Goal: Task Accomplishment & Management: Manage account settings

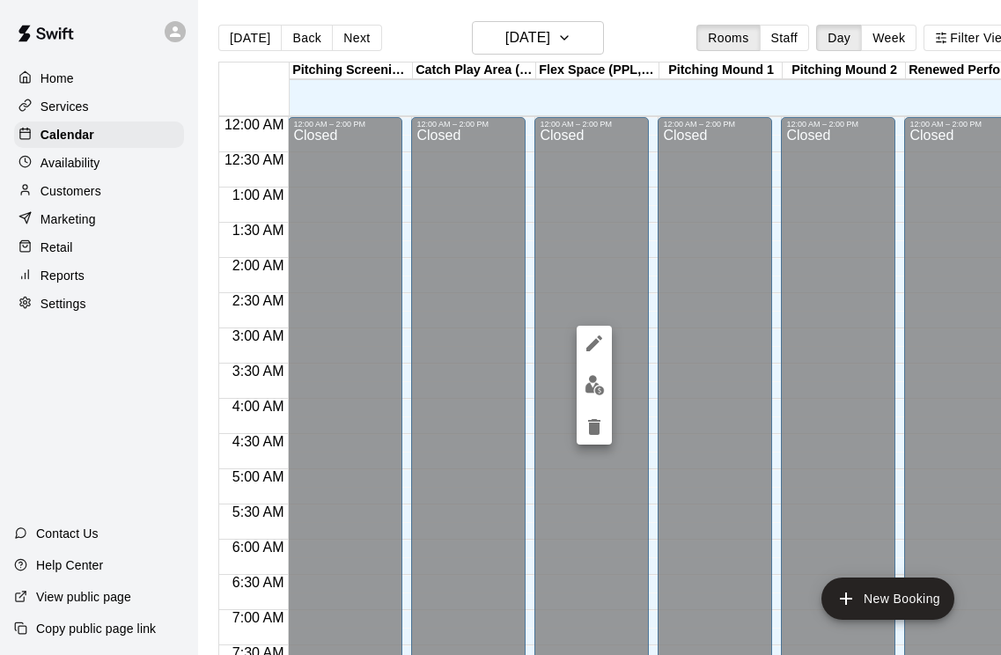
scroll to position [1040, 524]
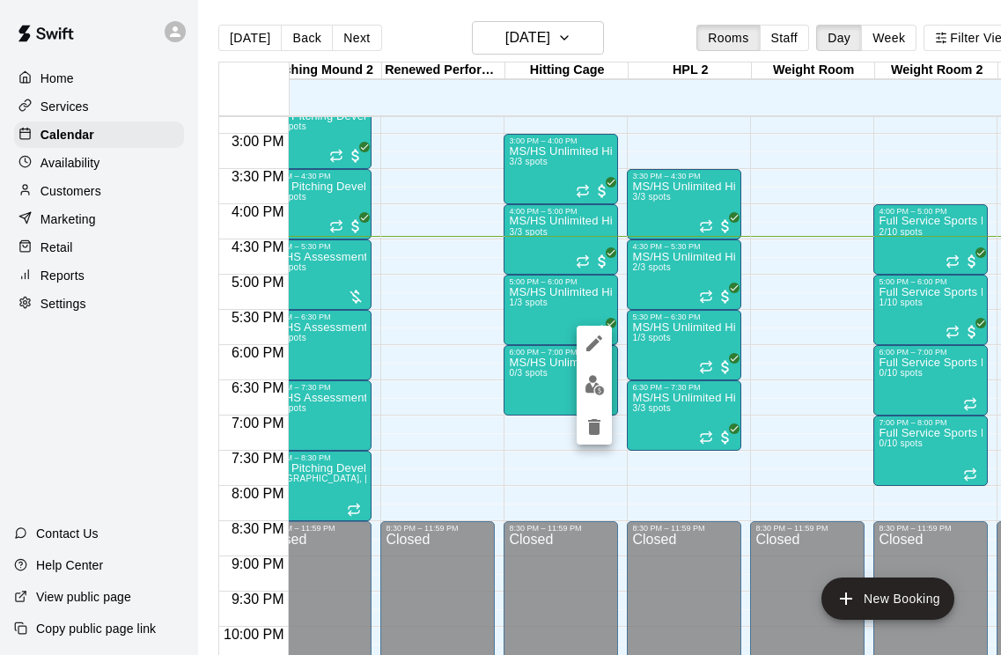
click at [589, 393] on img "edit" at bounding box center [595, 385] width 20 height 20
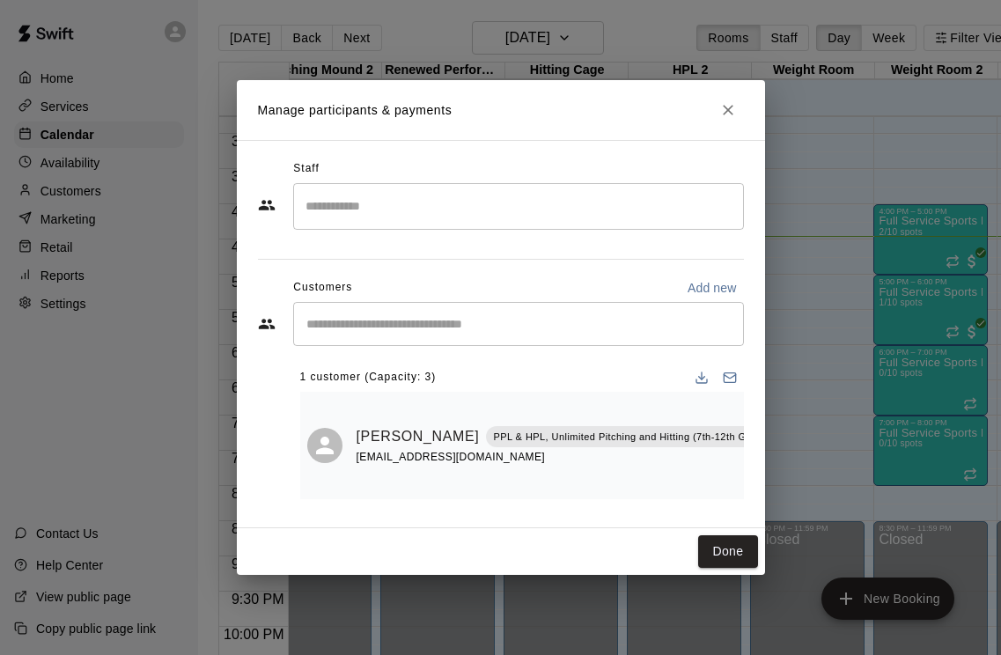
click at [731, 549] on button "Done" at bounding box center [727, 551] width 59 height 33
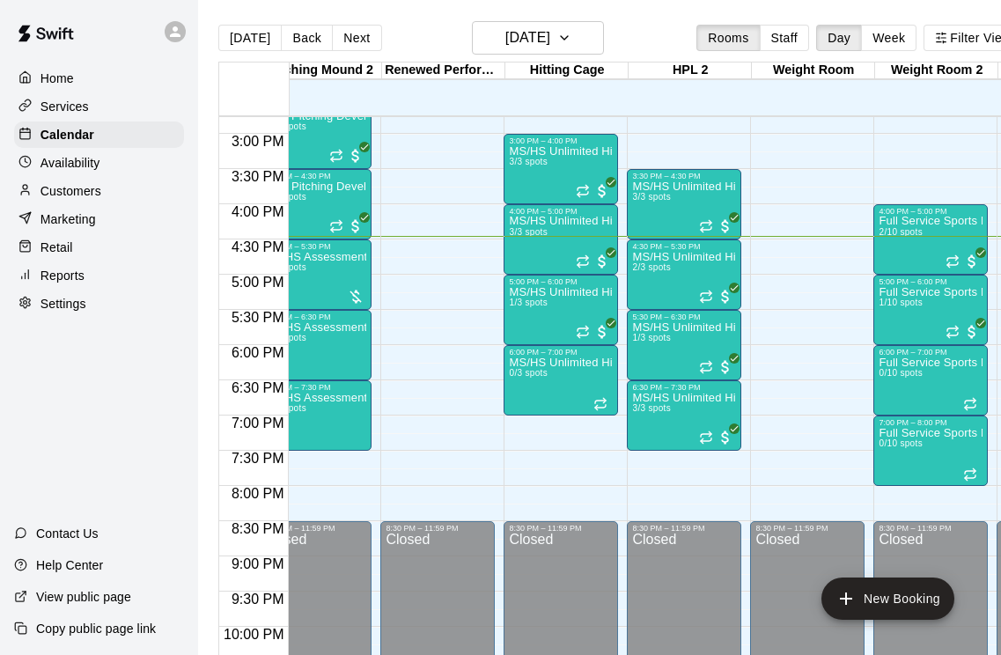
click at [698, 301] on div "MS/HS Unlimited Hitting 2/3 spots" at bounding box center [684, 578] width 104 height 655
click at [654, 317] on img "edit" at bounding box center [651, 313] width 20 height 20
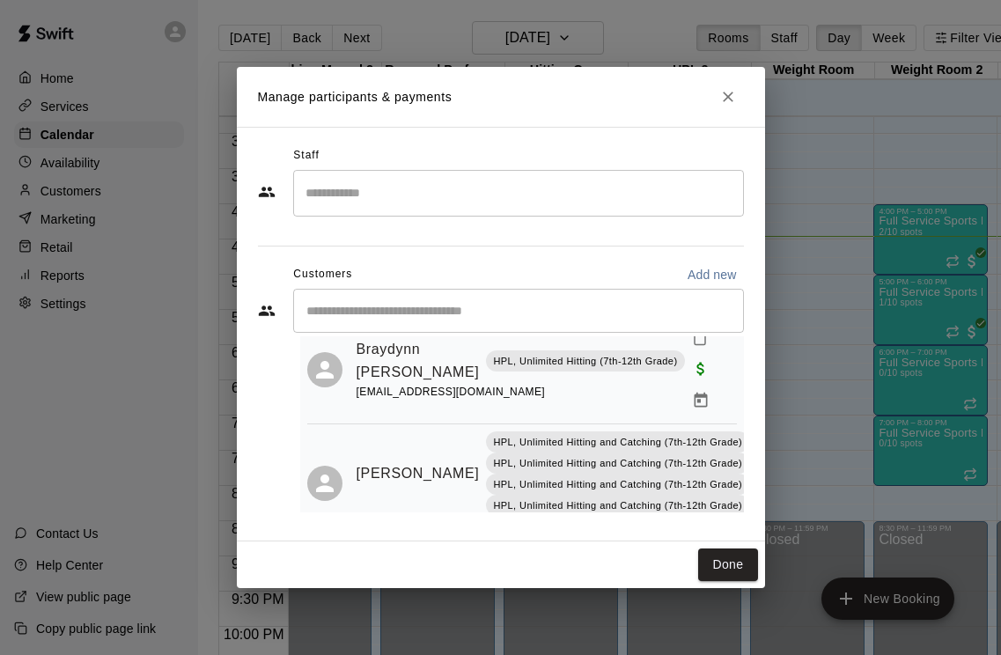
scroll to position [62, 0]
click at [729, 564] on button "Done" at bounding box center [727, 565] width 59 height 33
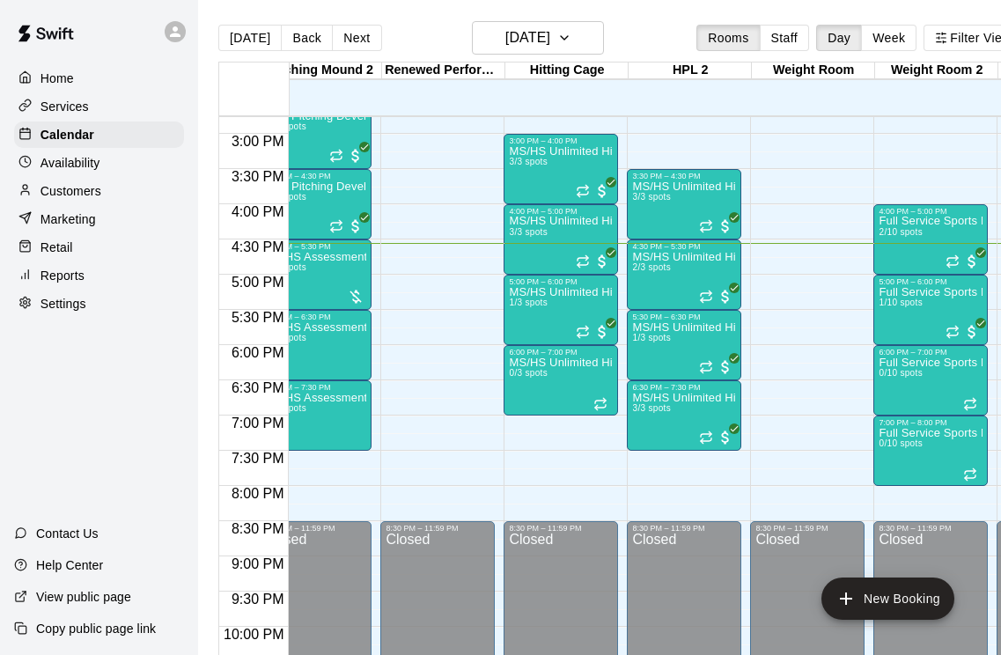
click at [531, 469] on icon "delete" at bounding box center [527, 460] width 21 height 21
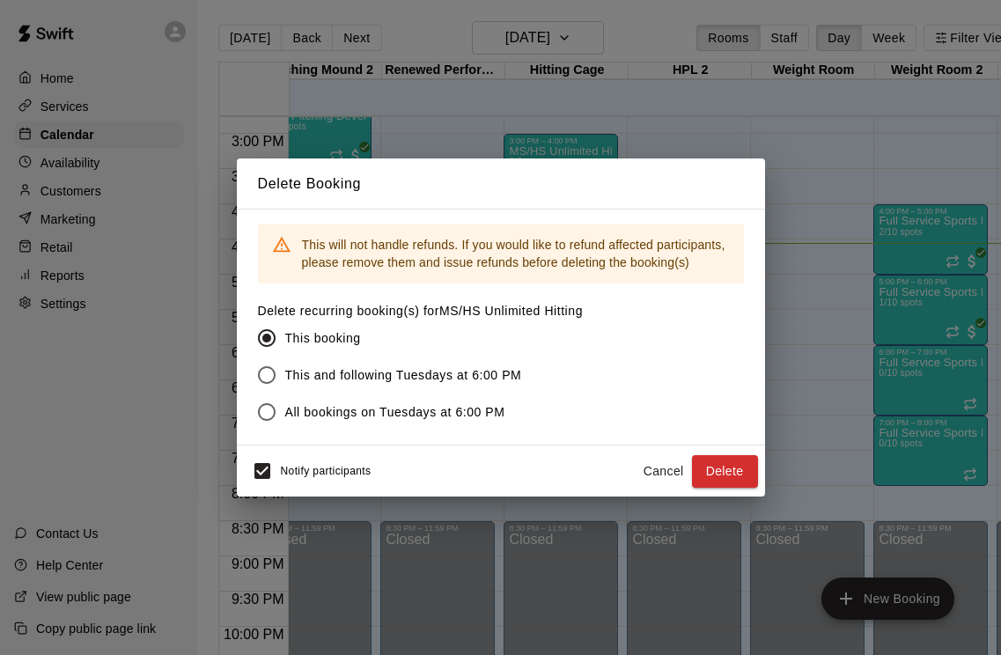
click at [726, 469] on button "Delete" at bounding box center [725, 471] width 66 height 33
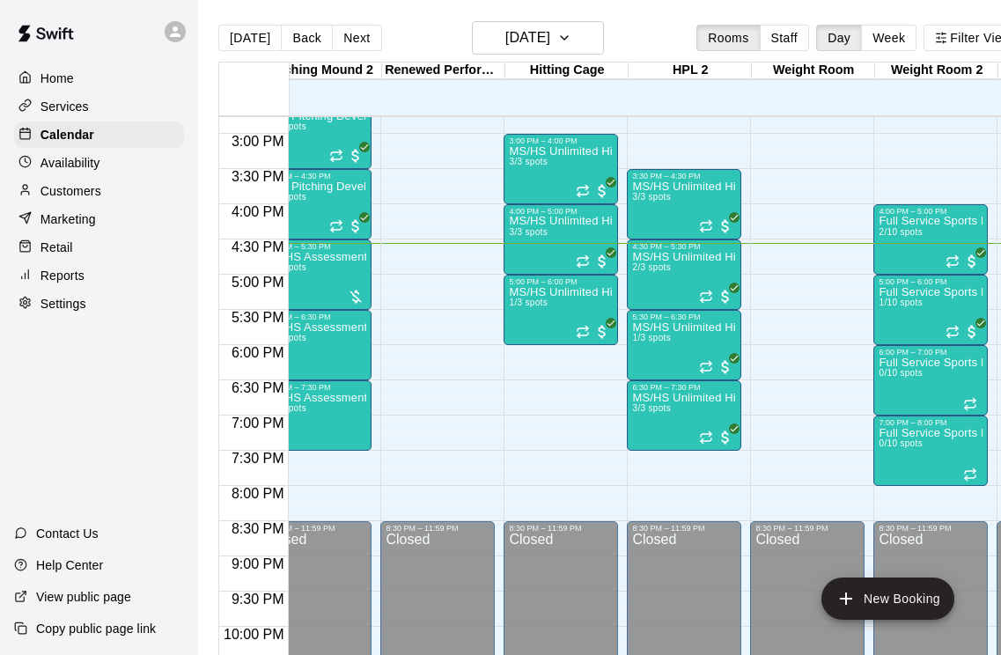
click at [587, 330] on icon "Recurring event" at bounding box center [583, 332] width 14 height 14
click at [593, 384] on img "edit" at bounding box center [595, 385] width 20 height 20
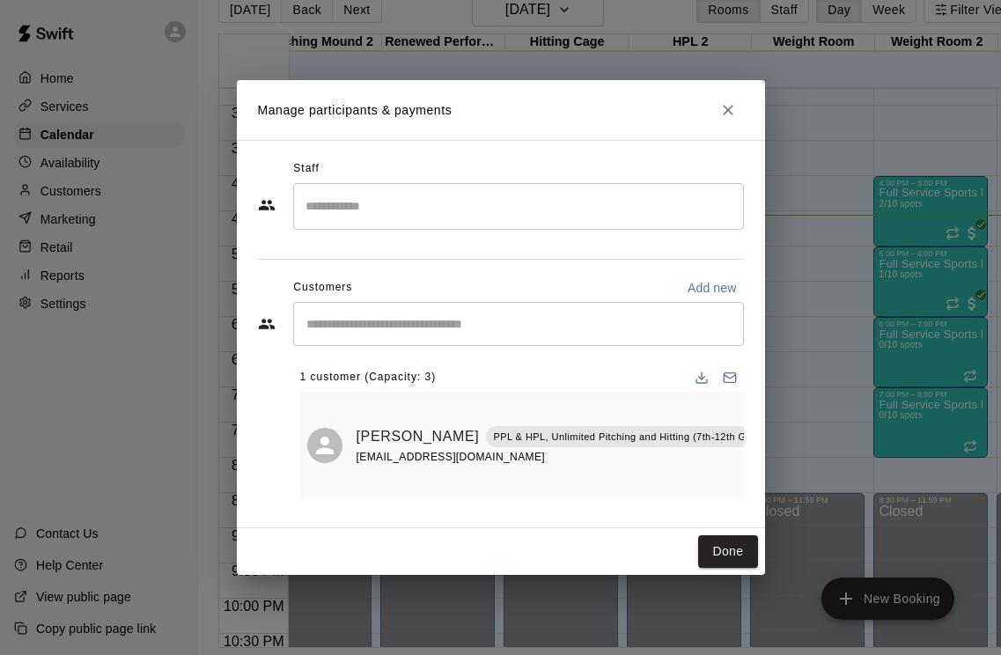
scroll to position [48, 0]
click at [740, 541] on button "Done" at bounding box center [727, 551] width 59 height 33
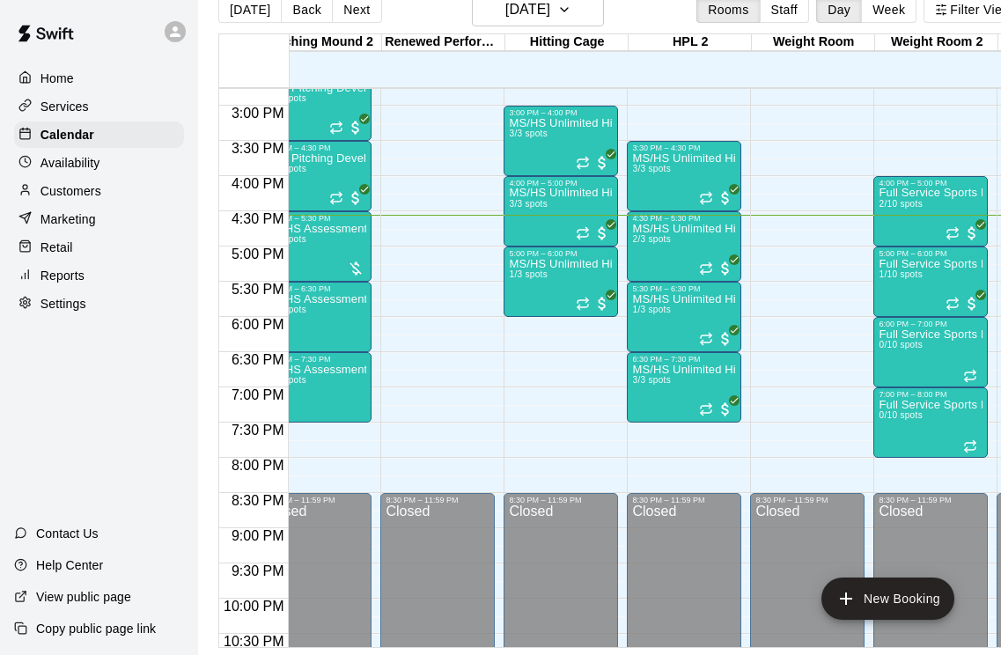
click at [712, 333] on icon "Recurring event" at bounding box center [711, 335] width 3 height 4
click at [727, 377] on img "edit" at bounding box center [728, 373] width 20 height 20
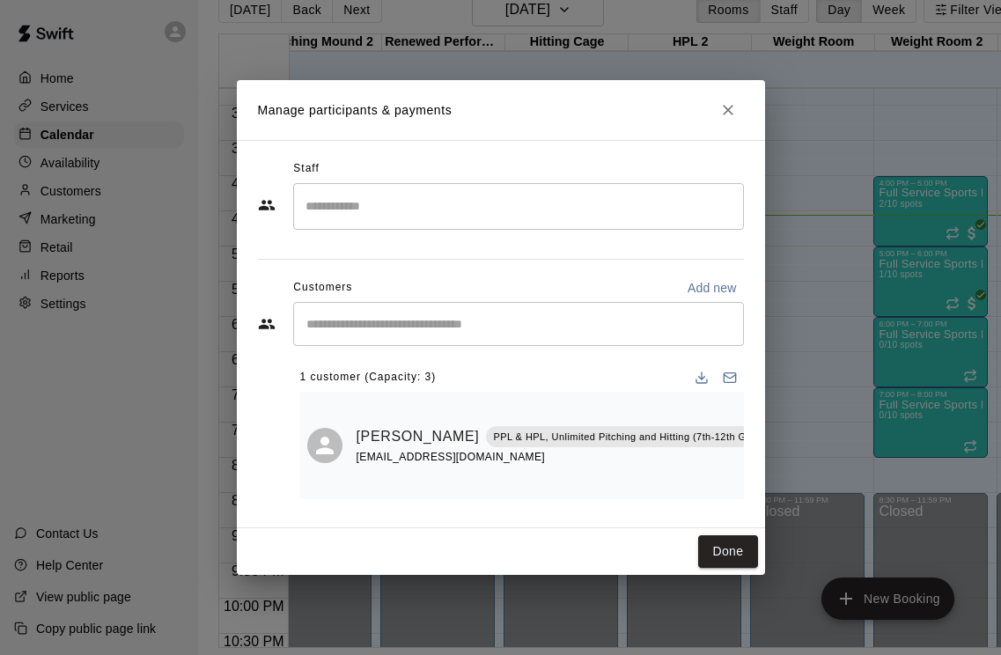
click at [732, 115] on icon "Close" at bounding box center [728, 110] width 11 height 11
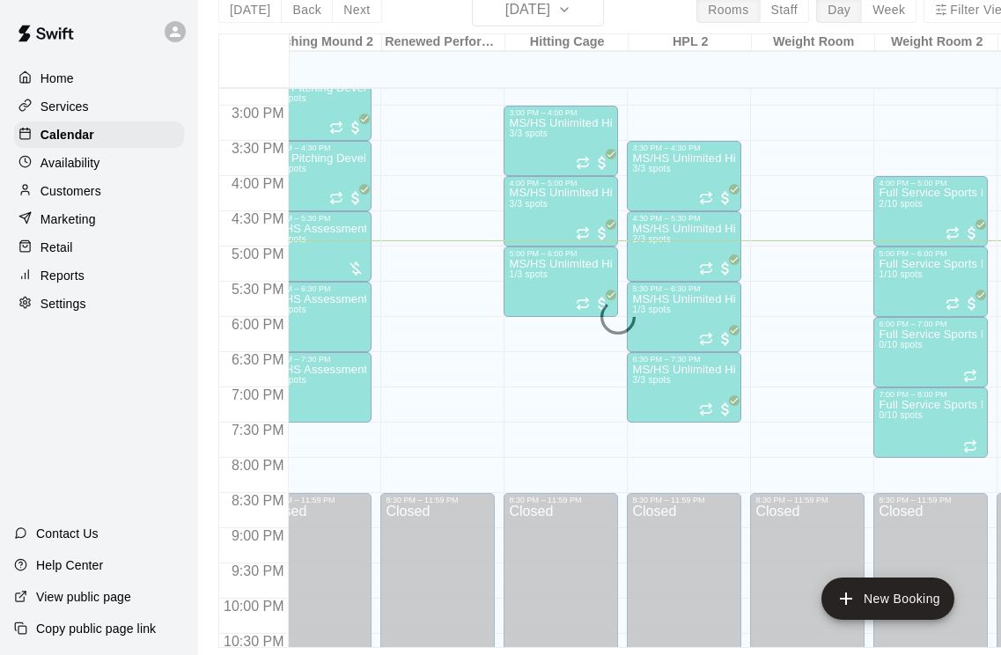
scroll to position [0, 0]
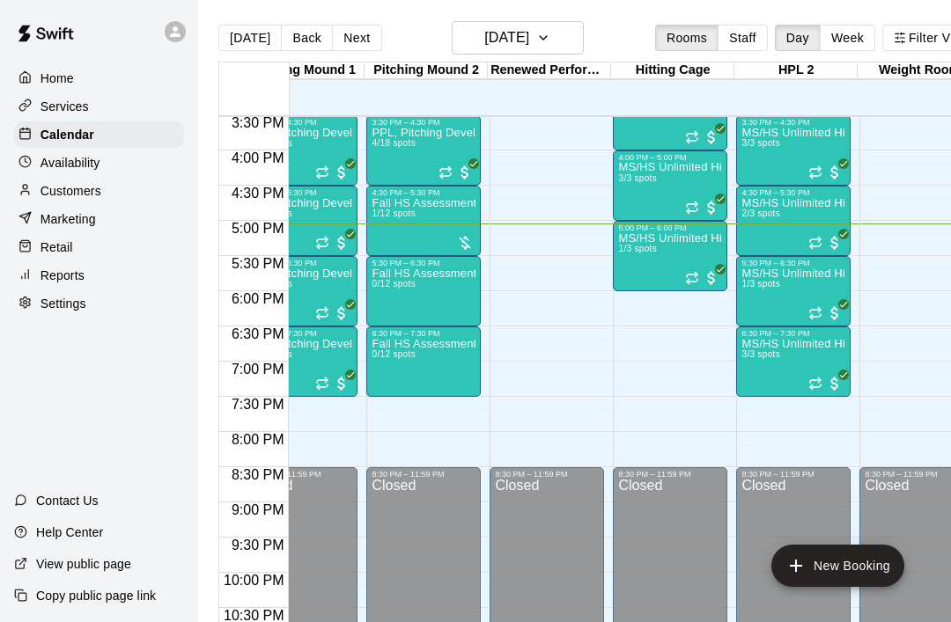
scroll to position [1092, 418]
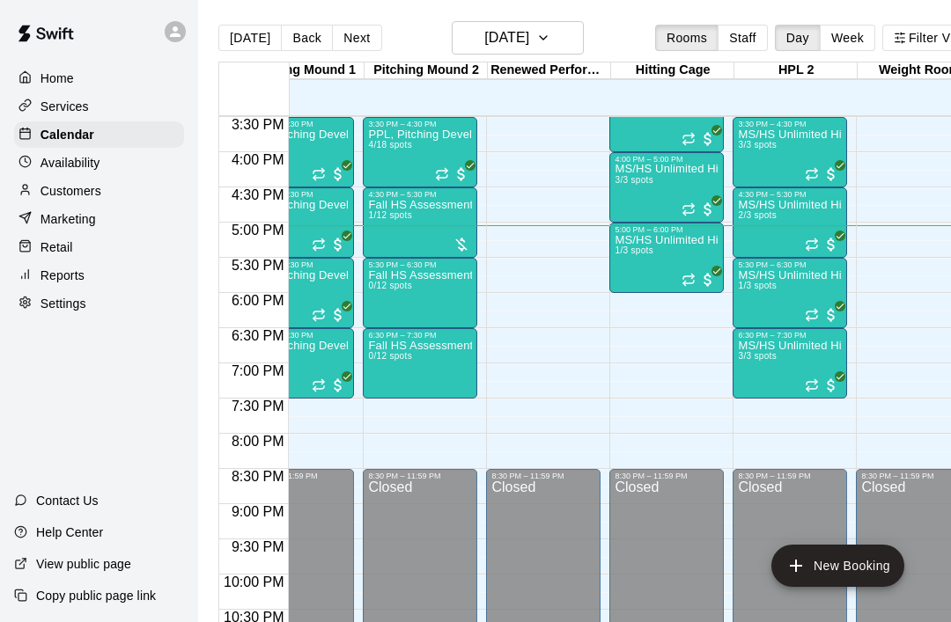
click at [647, 248] on span "1/3 spots" at bounding box center [634, 251] width 39 height 10
click at [640, 313] on img "edit" at bounding box center [633, 307] width 20 height 20
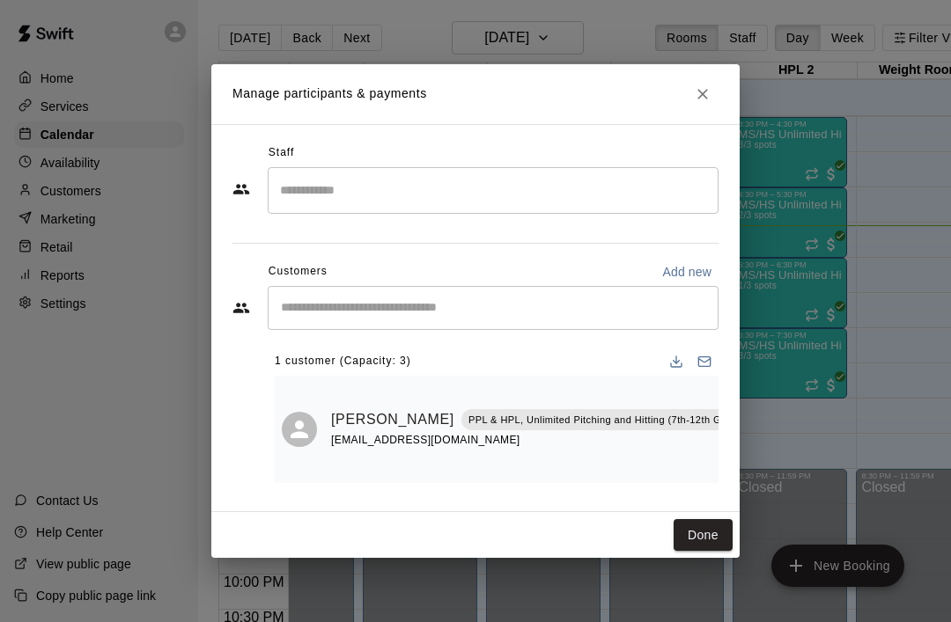
click at [703, 100] on icon "Close" at bounding box center [703, 94] width 18 height 18
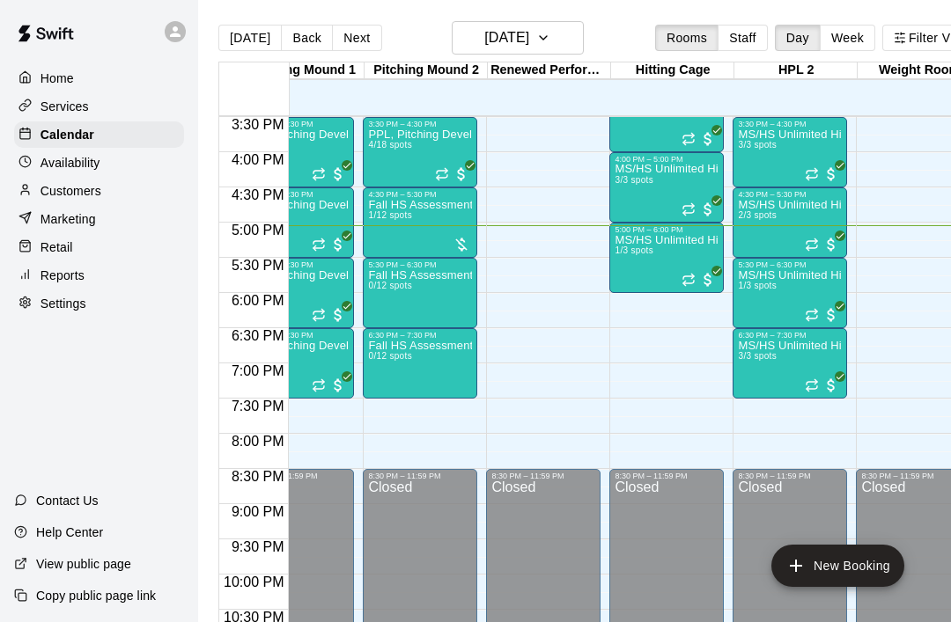
click at [765, 291] on span "1/3 spots" at bounding box center [757, 286] width 39 height 10
click at [756, 344] on img "edit" at bounding box center [757, 342] width 20 height 20
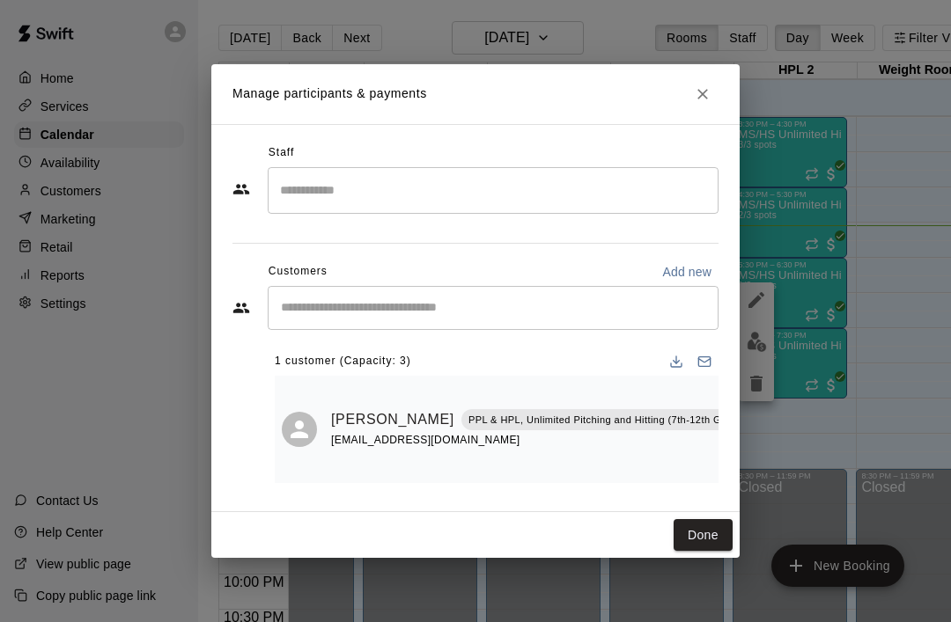
click at [705, 95] on icon "Close" at bounding box center [703, 94] width 18 height 18
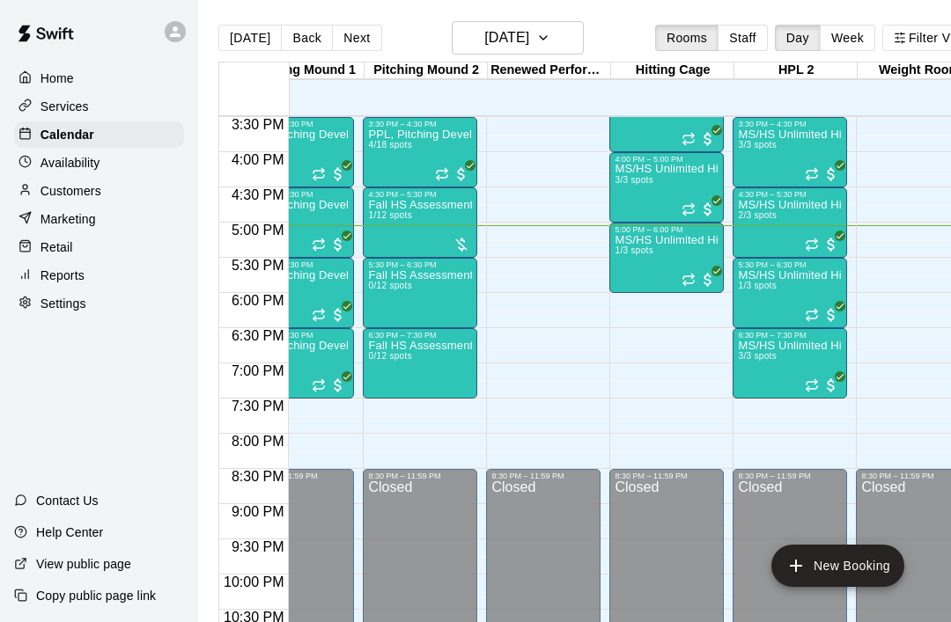
click at [771, 356] on span "3/3 spots" at bounding box center [757, 356] width 39 height 10
click at [761, 411] on img "edit" at bounding box center [757, 412] width 20 height 20
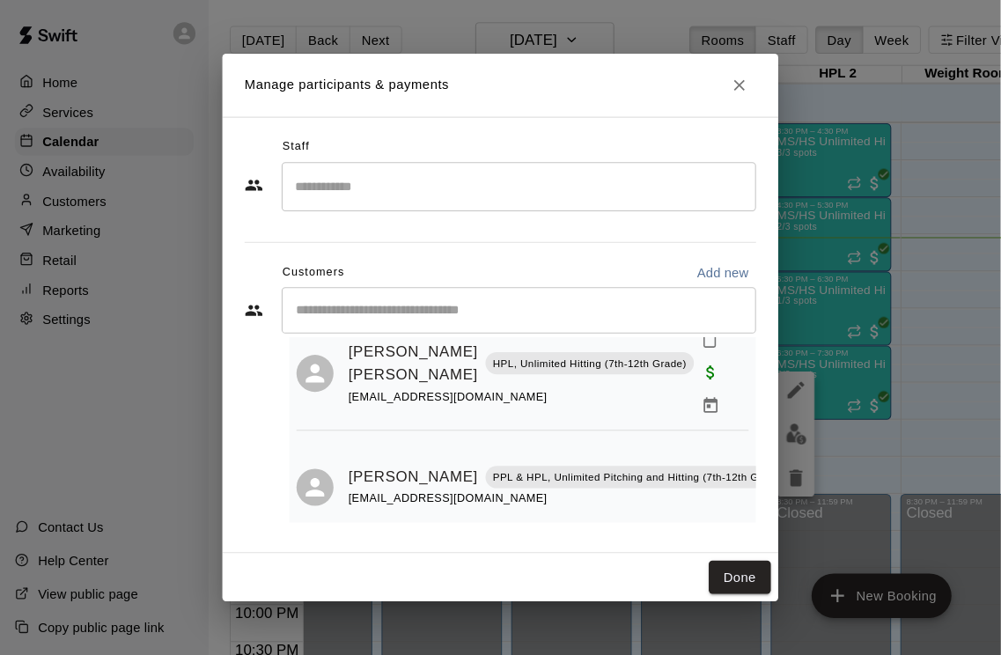
scroll to position [168, 0]
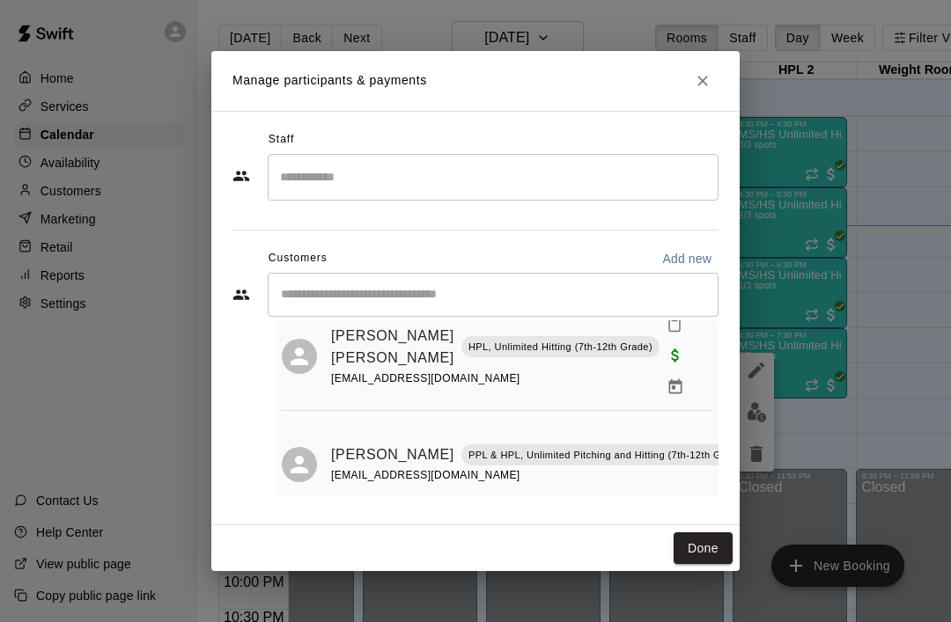
click at [702, 89] on icon "Close" at bounding box center [703, 81] width 18 height 18
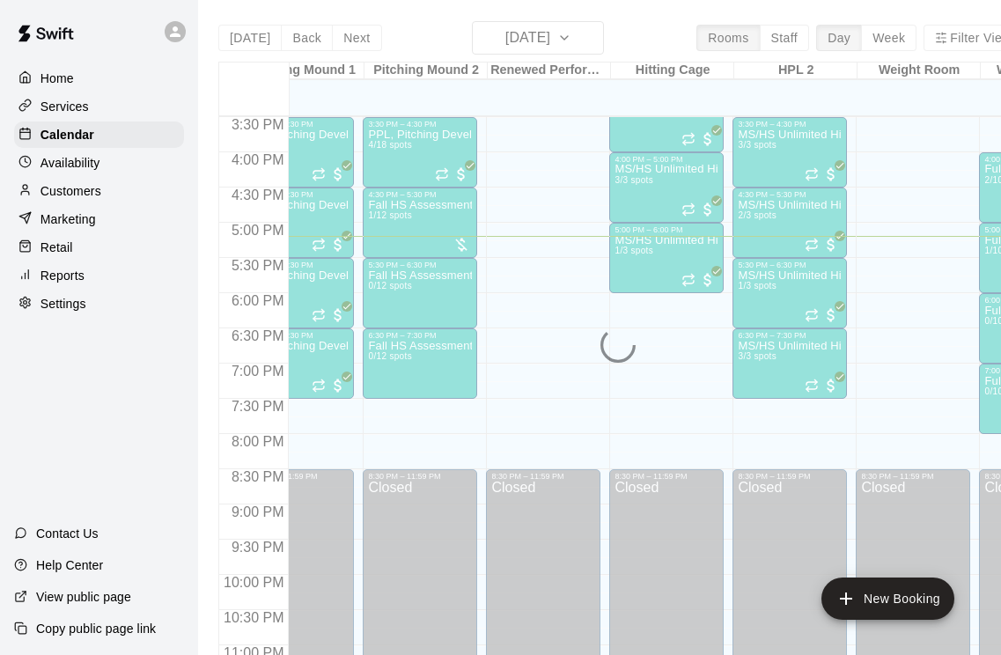
scroll to position [1073, 418]
